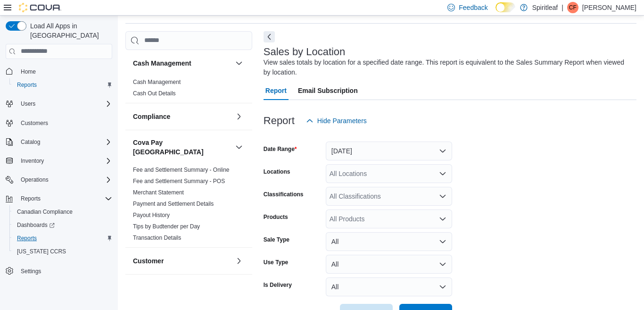
scroll to position [32, 0]
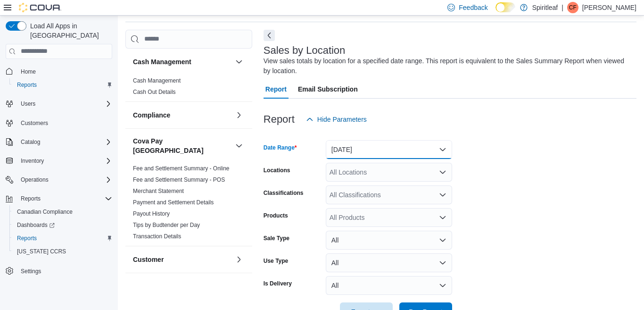
click at [443, 148] on button "[DATE]" at bounding box center [389, 149] width 126 height 19
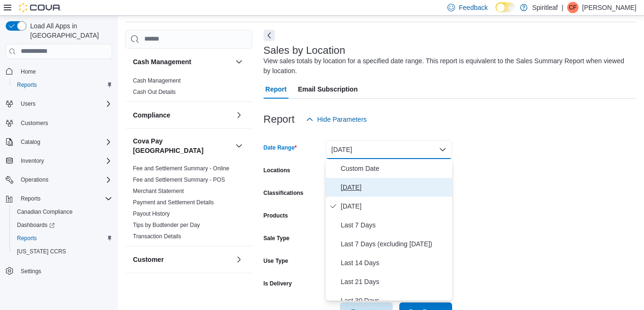
click at [352, 186] on span "[DATE]" at bounding box center [394, 186] width 107 height 11
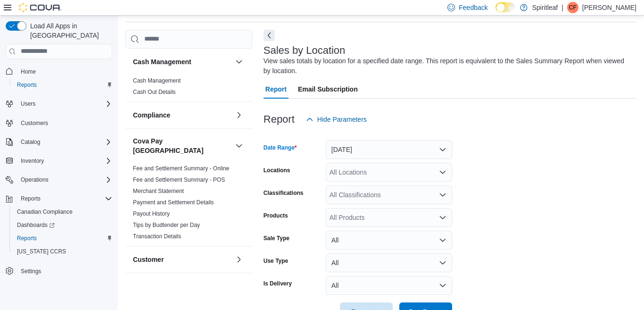
click at [364, 173] on div "All Locations" at bounding box center [389, 172] width 126 height 19
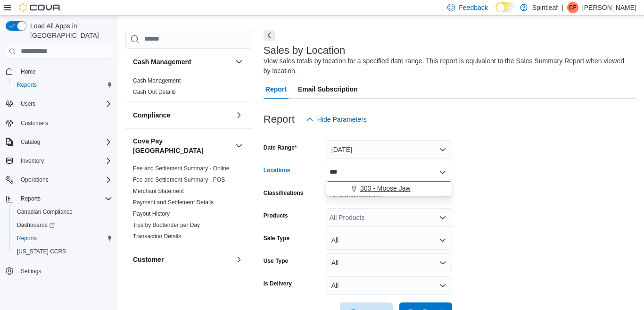
type input "***"
click at [383, 188] on span "300 - Moose Jaw" at bounding box center [385, 187] width 50 height 9
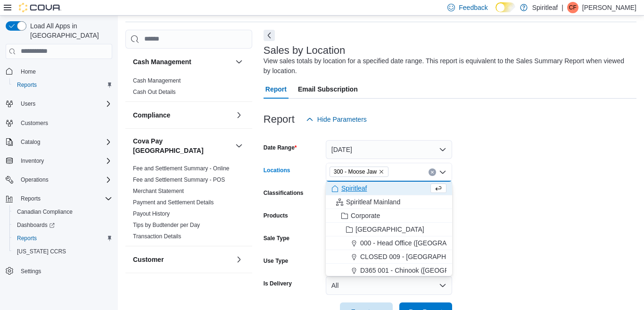
click at [496, 196] on form "Date Range [DATE] Locations 300 - Moose Jaw Combo box. Selected. 300 - Moose Ja…" at bounding box center [449, 225] width 373 height 192
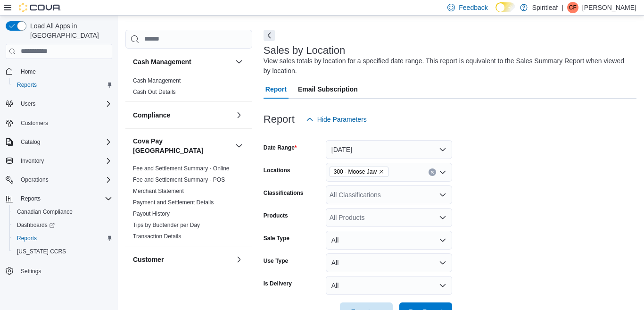
scroll to position [62, 0]
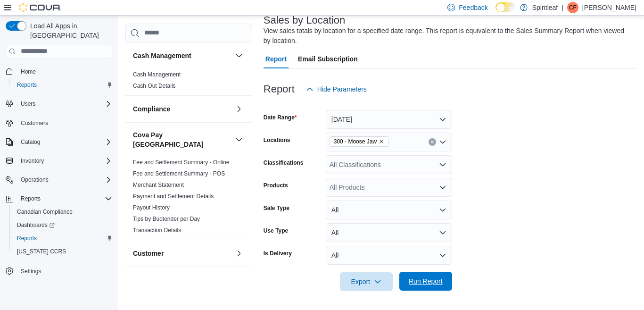
click at [421, 281] on span "Run Report" at bounding box center [426, 280] width 34 height 9
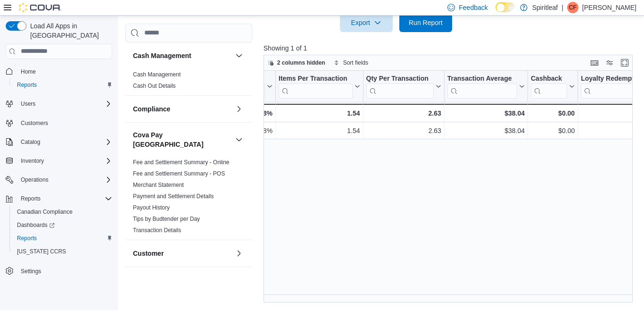
scroll to position [0, 805]
